Goal: Information Seeking & Learning: Learn about a topic

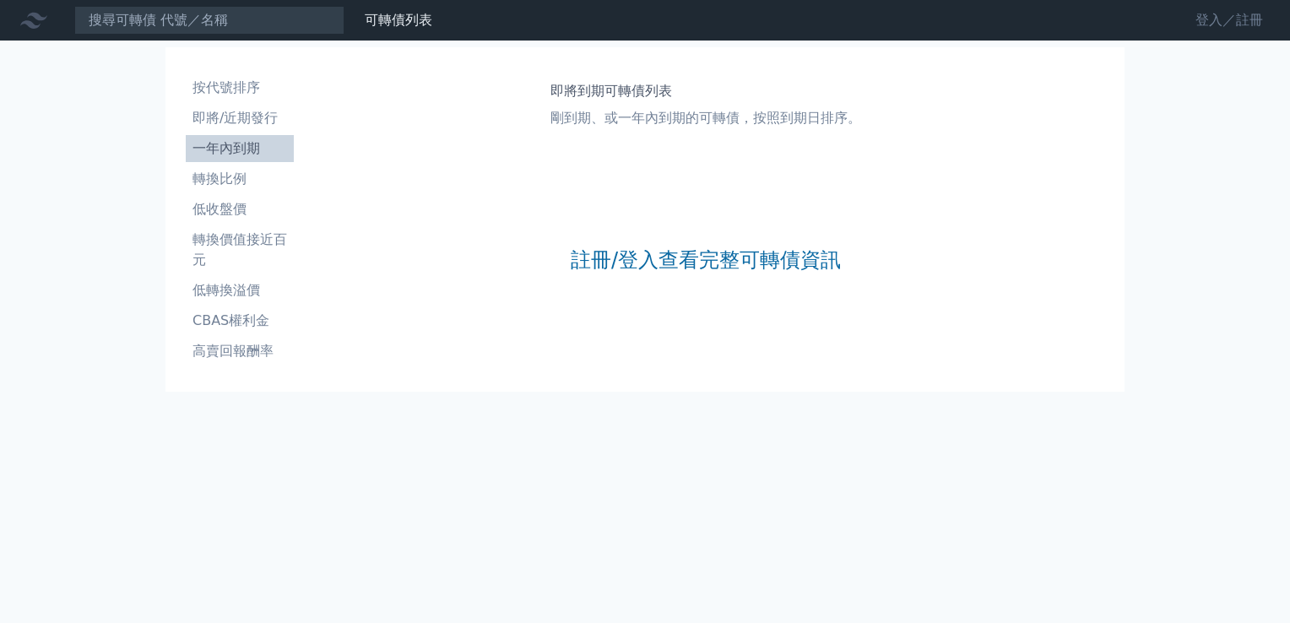
click at [1195, 19] on link "登入／註冊" at bounding box center [1229, 20] width 95 height 27
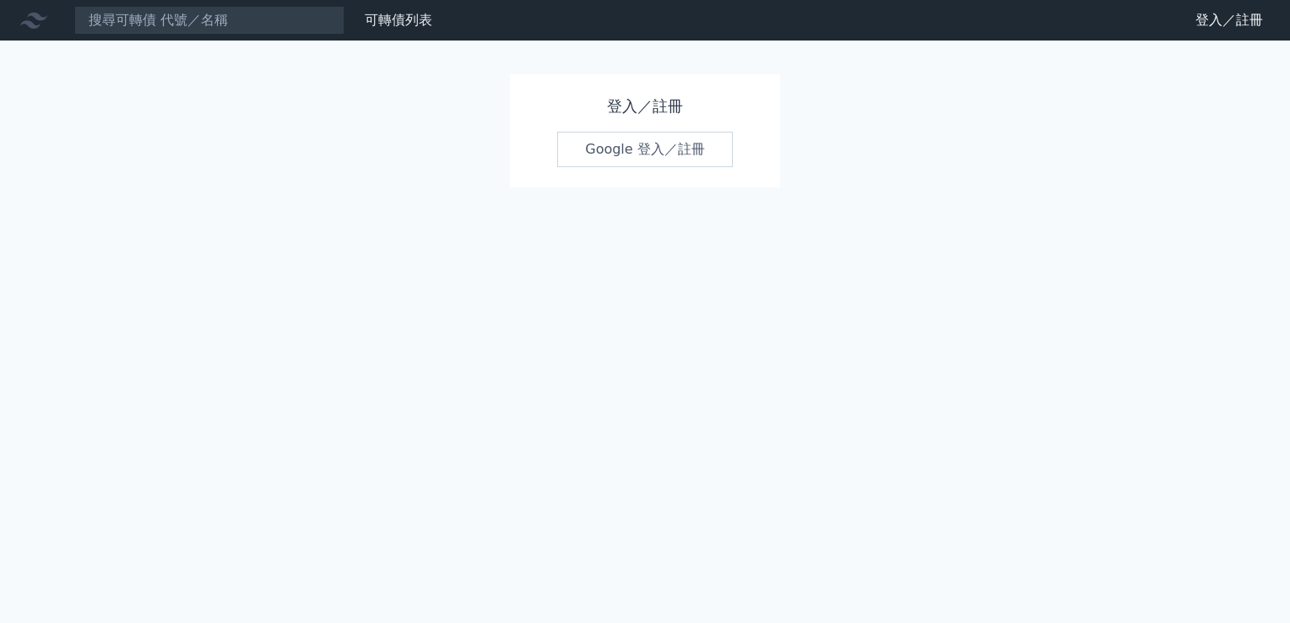
click at [628, 104] on h1 "登入／註冊" at bounding box center [645, 107] width 176 height 24
click at [633, 147] on link "Google 登入／註冊" at bounding box center [645, 149] width 176 height 35
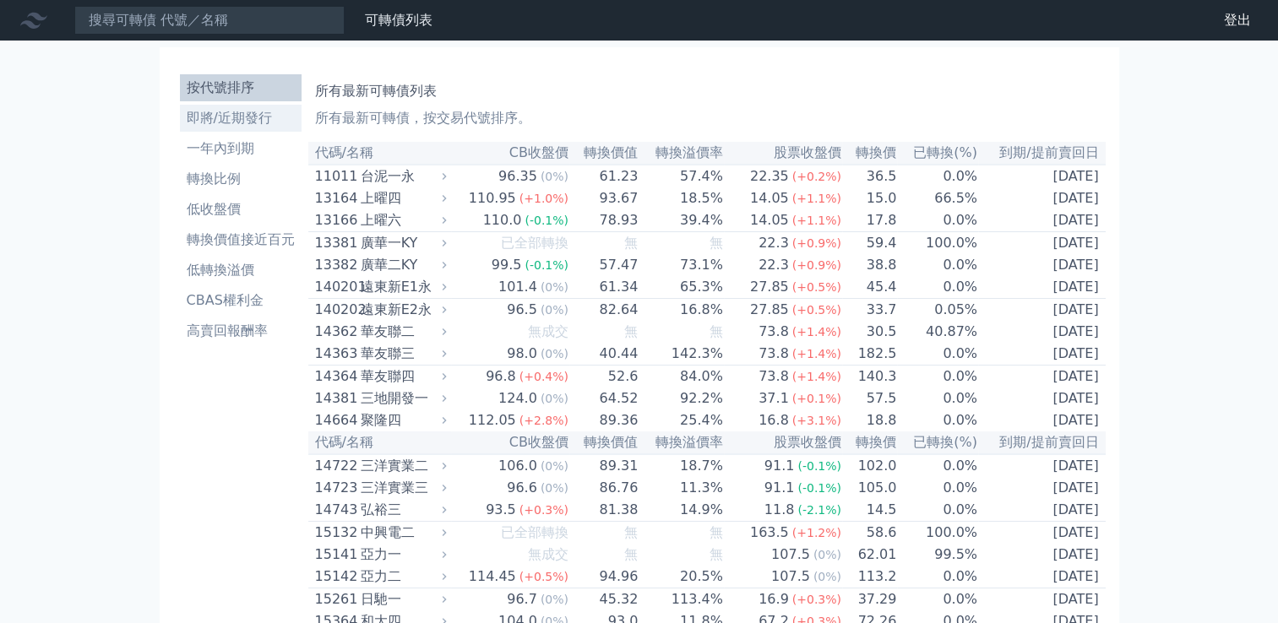
click at [253, 119] on li "即將/近期發行" at bounding box center [241, 118] width 122 height 20
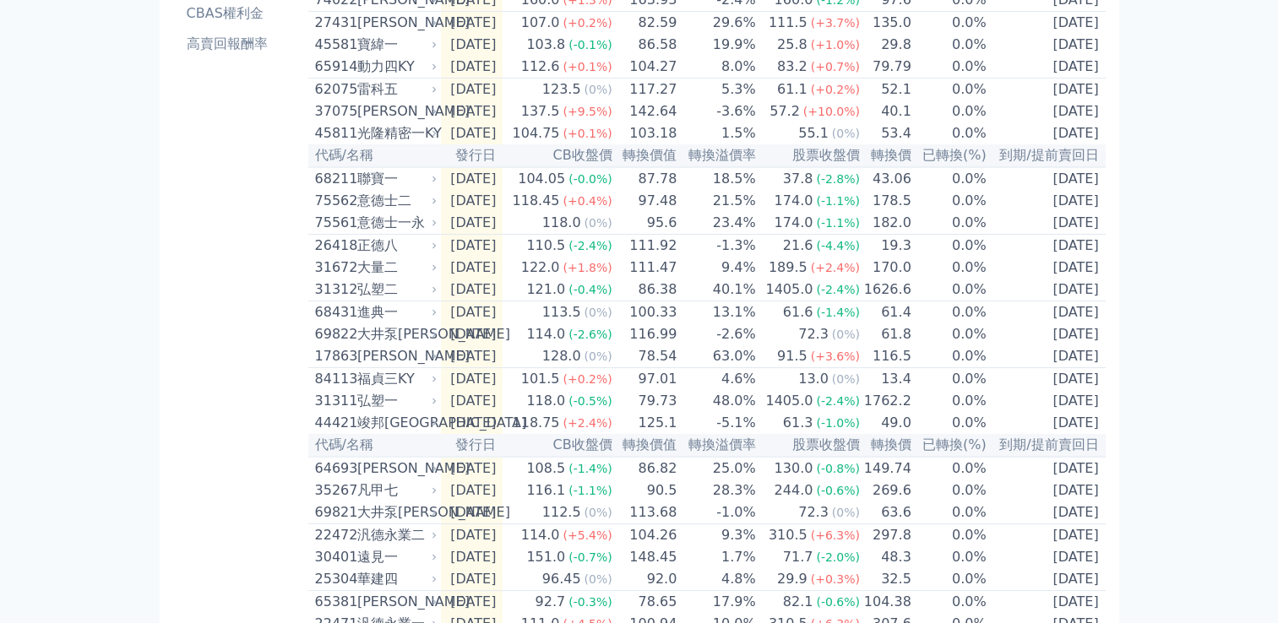
scroll to position [338, 0]
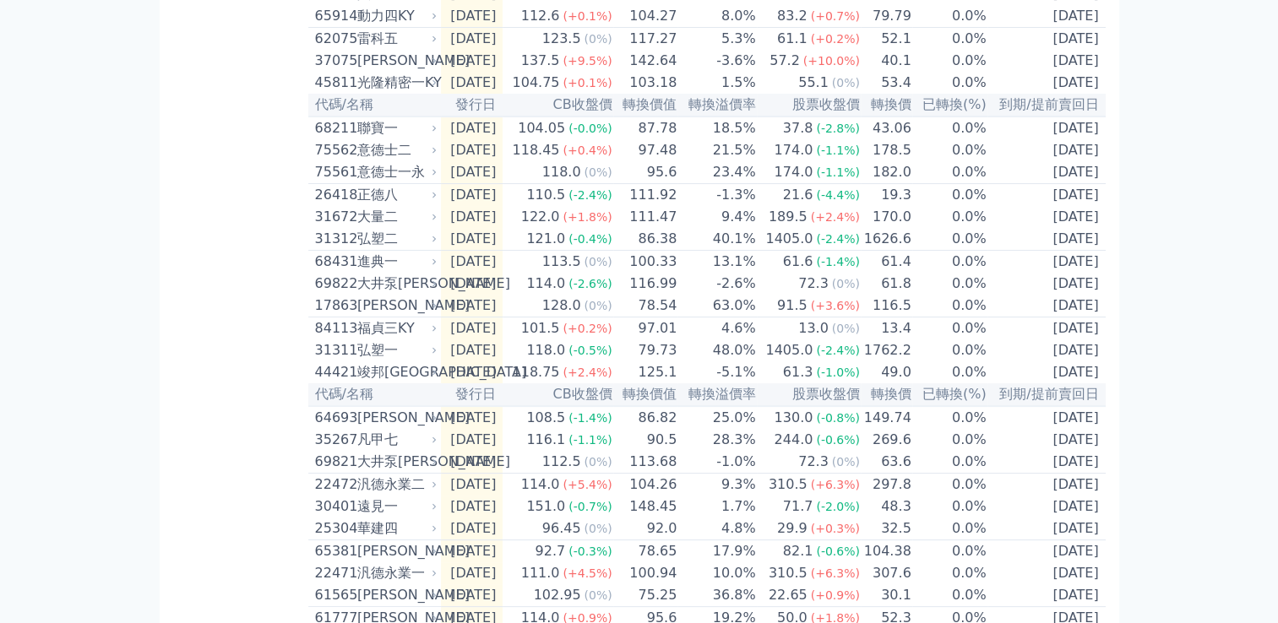
click at [95, 250] on div "可轉債列表 財務數據 可轉債列表 財務數據 登出 登出 按代號排序 即將/近期發行 一年內到期 轉換比例 低收盤價 轉換價值接近百元 低轉換溢價" at bounding box center [639, 259] width 1278 height 1194
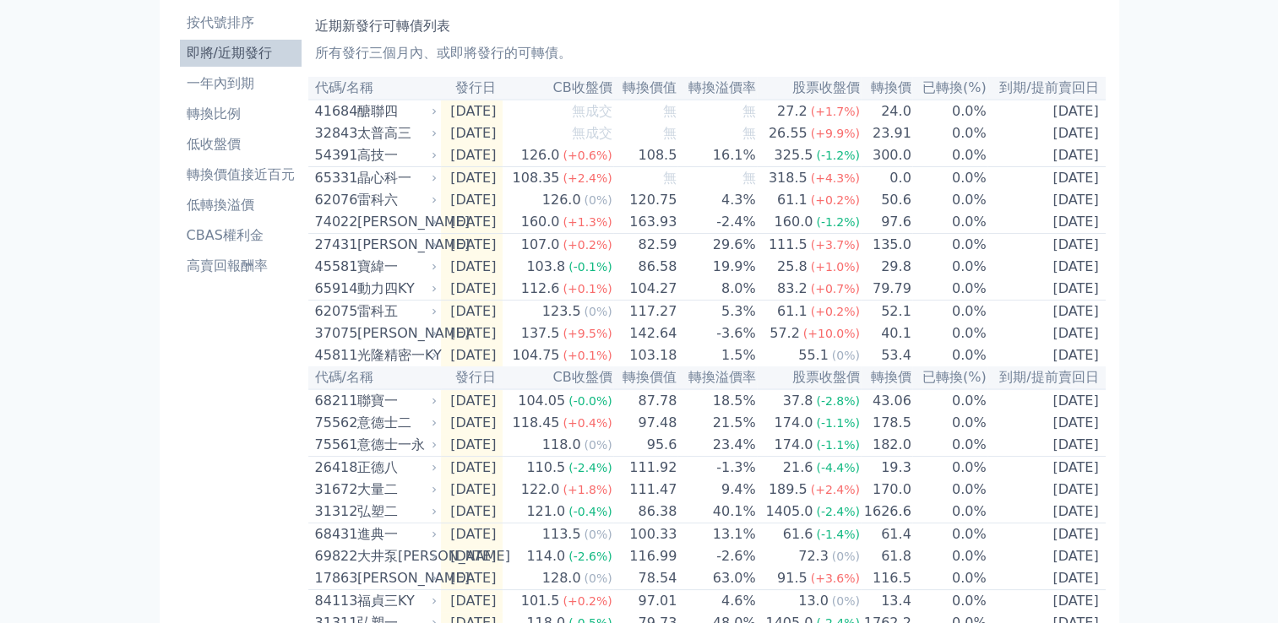
scroll to position [0, 0]
